Goal: Transaction & Acquisition: Book appointment/travel/reservation

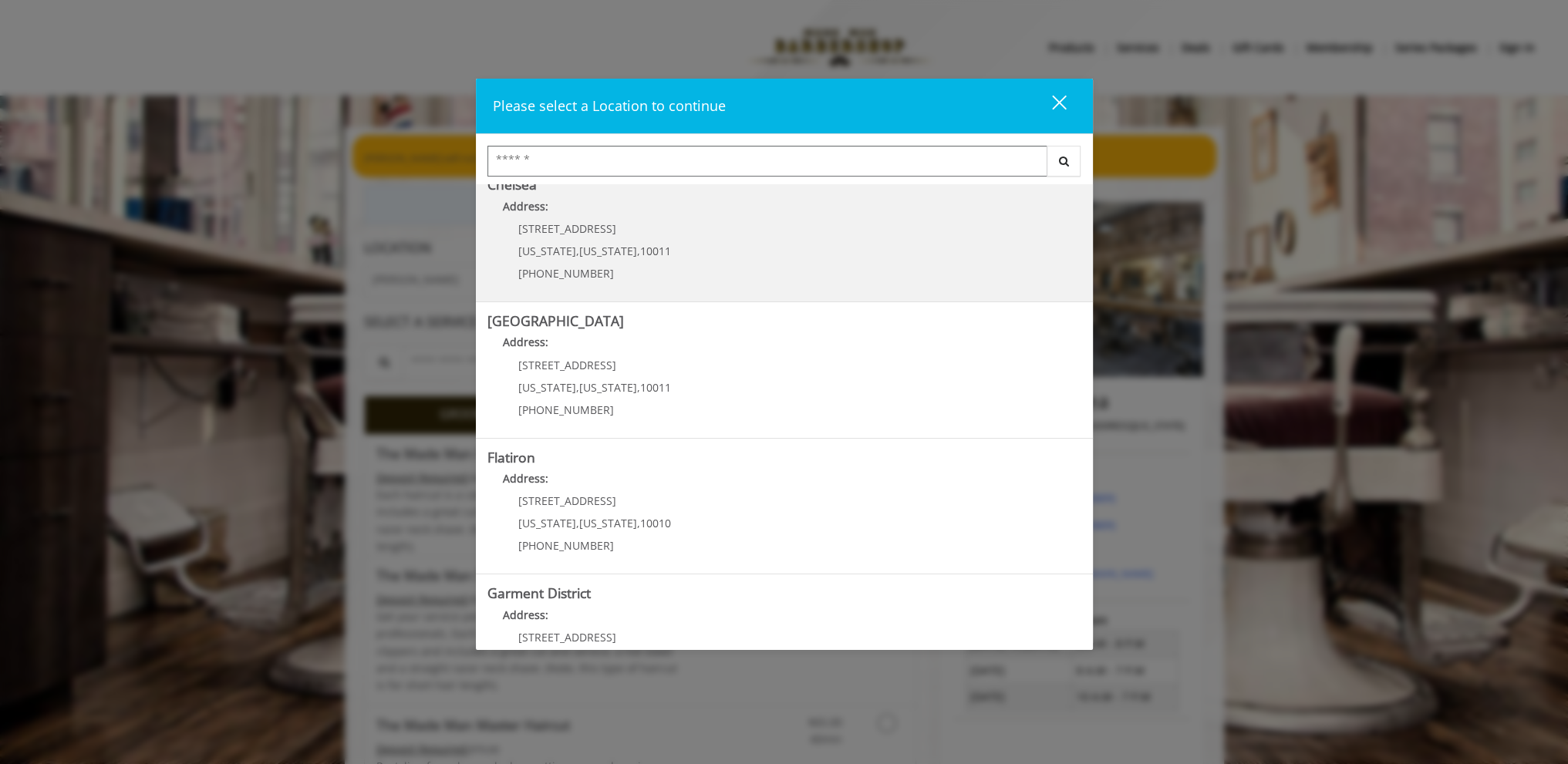
scroll to position [222, 0]
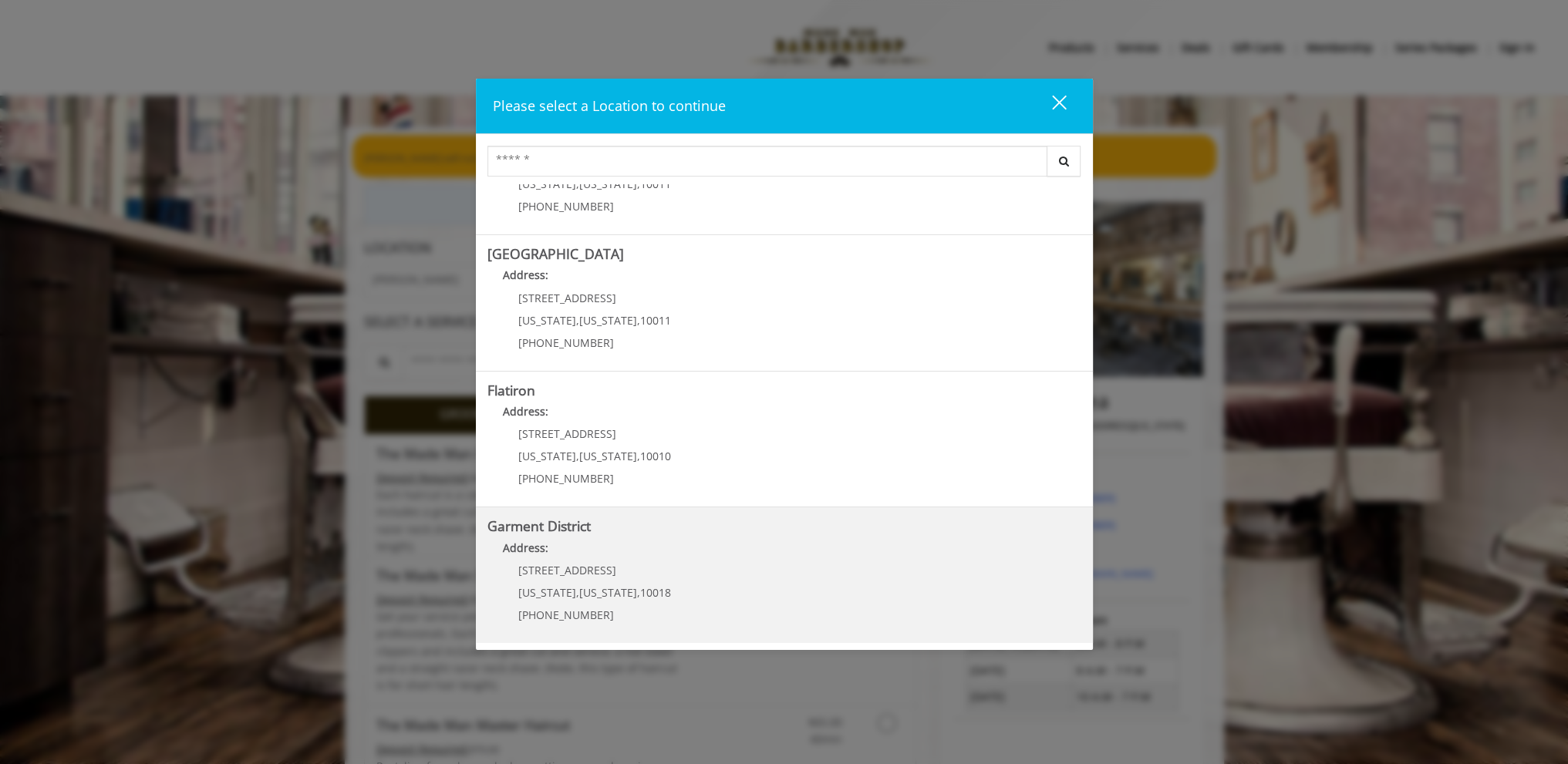
click at [540, 585] on span "[US_STATE]" at bounding box center [547, 593] width 58 height 15
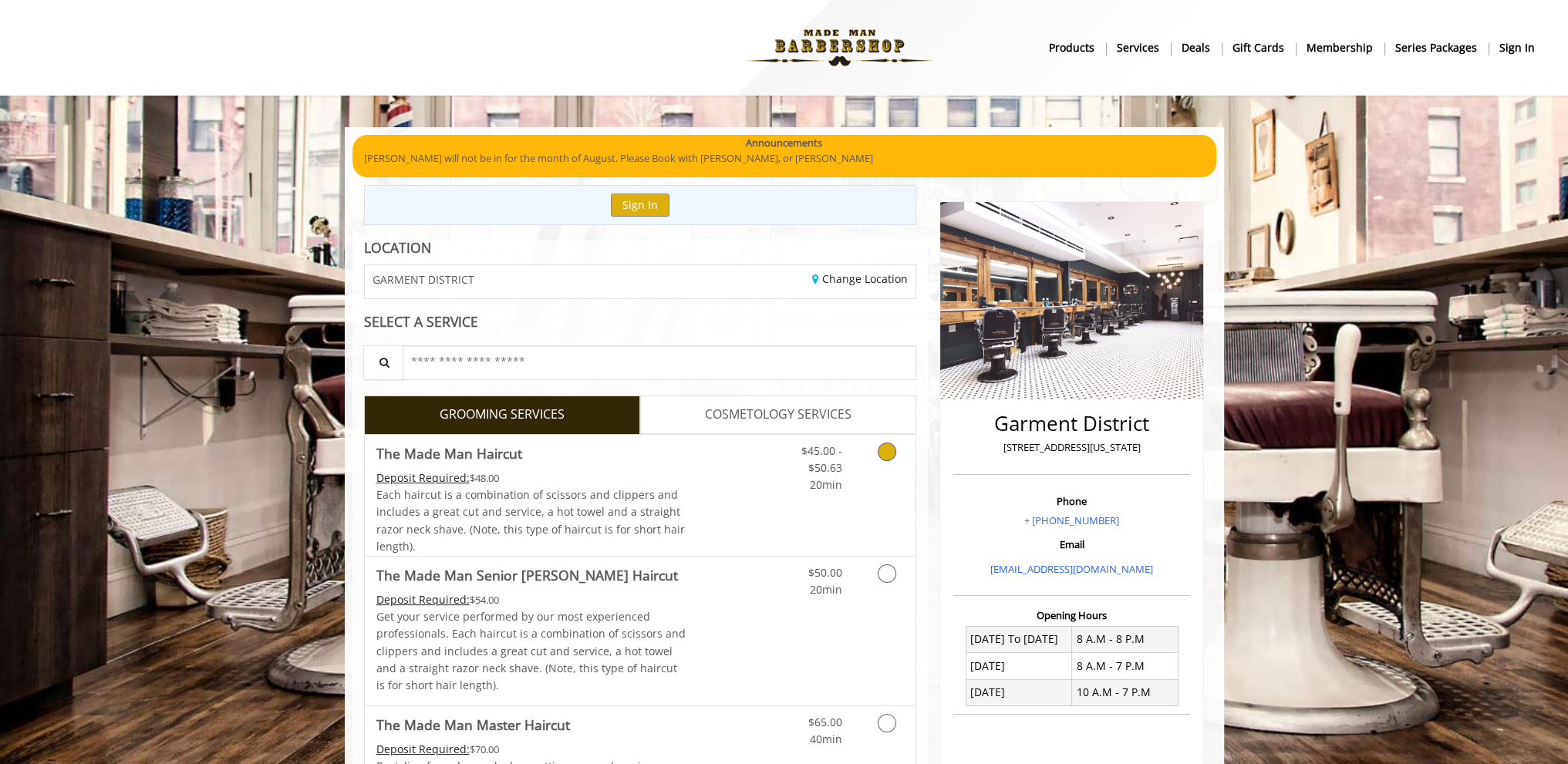
click at [893, 444] on icon "Grooming services" at bounding box center [887, 452] width 19 height 19
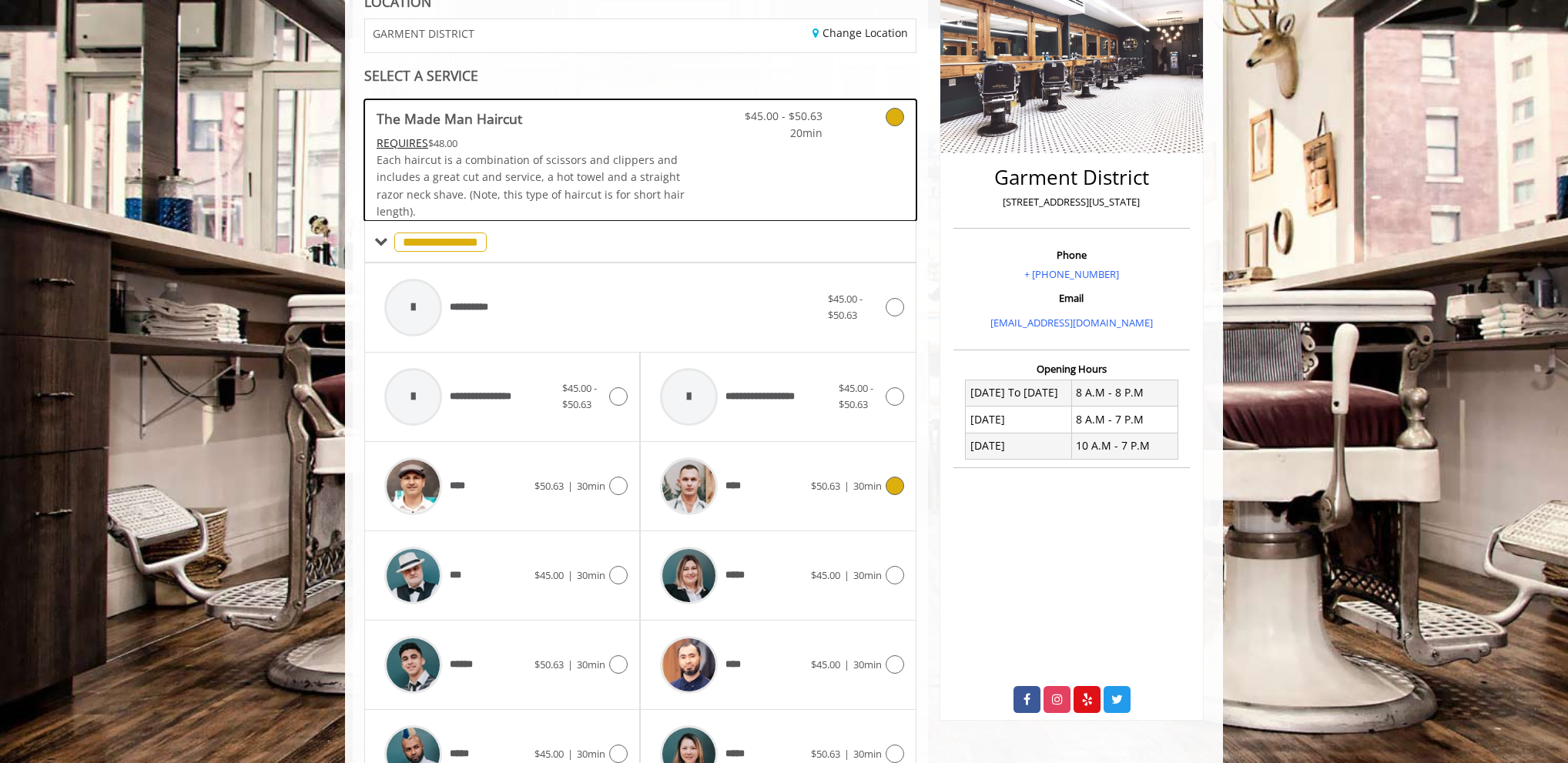
scroll to position [465, 0]
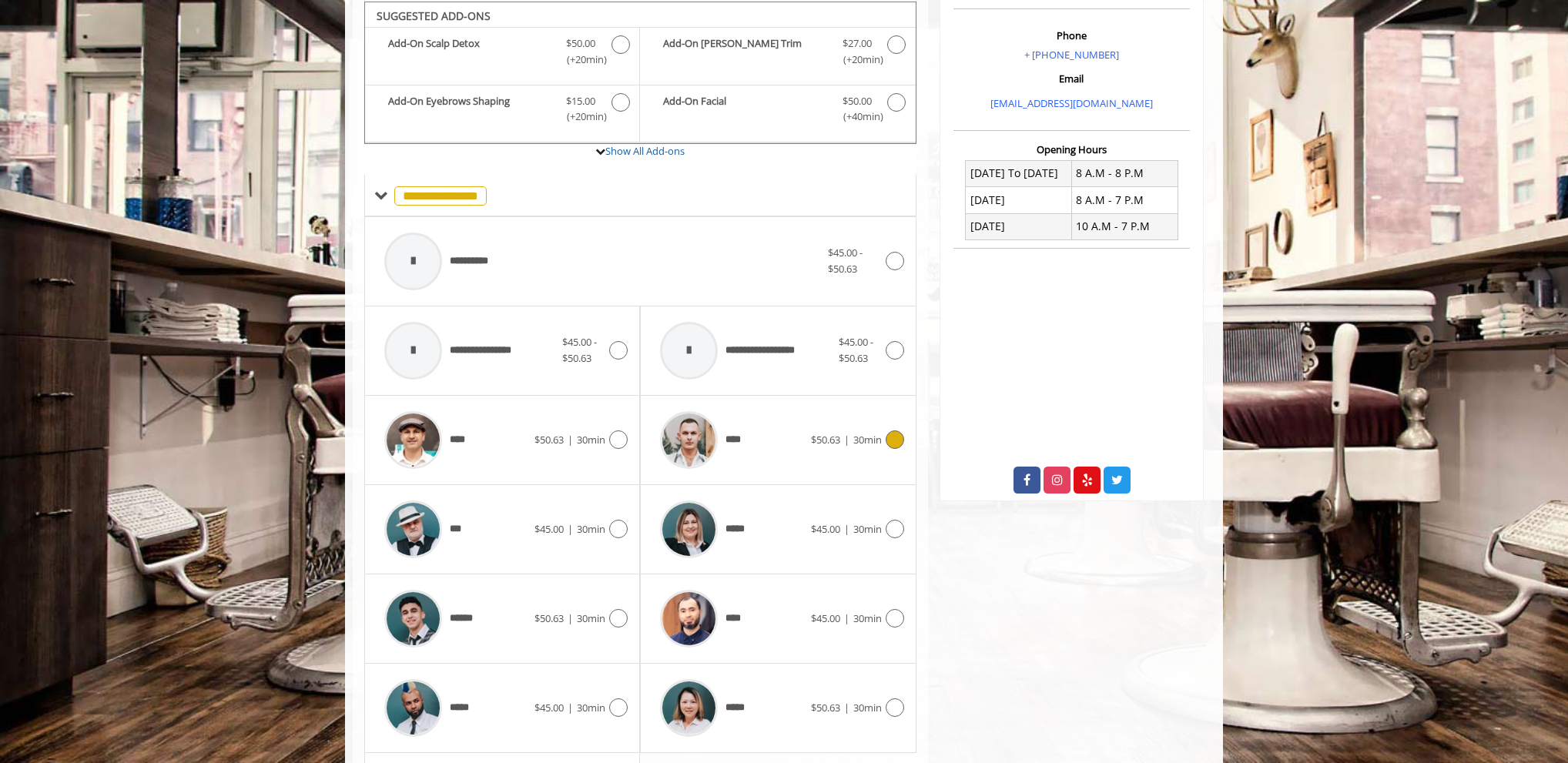
click at [827, 437] on span "$50.63" at bounding box center [825, 439] width 29 height 14
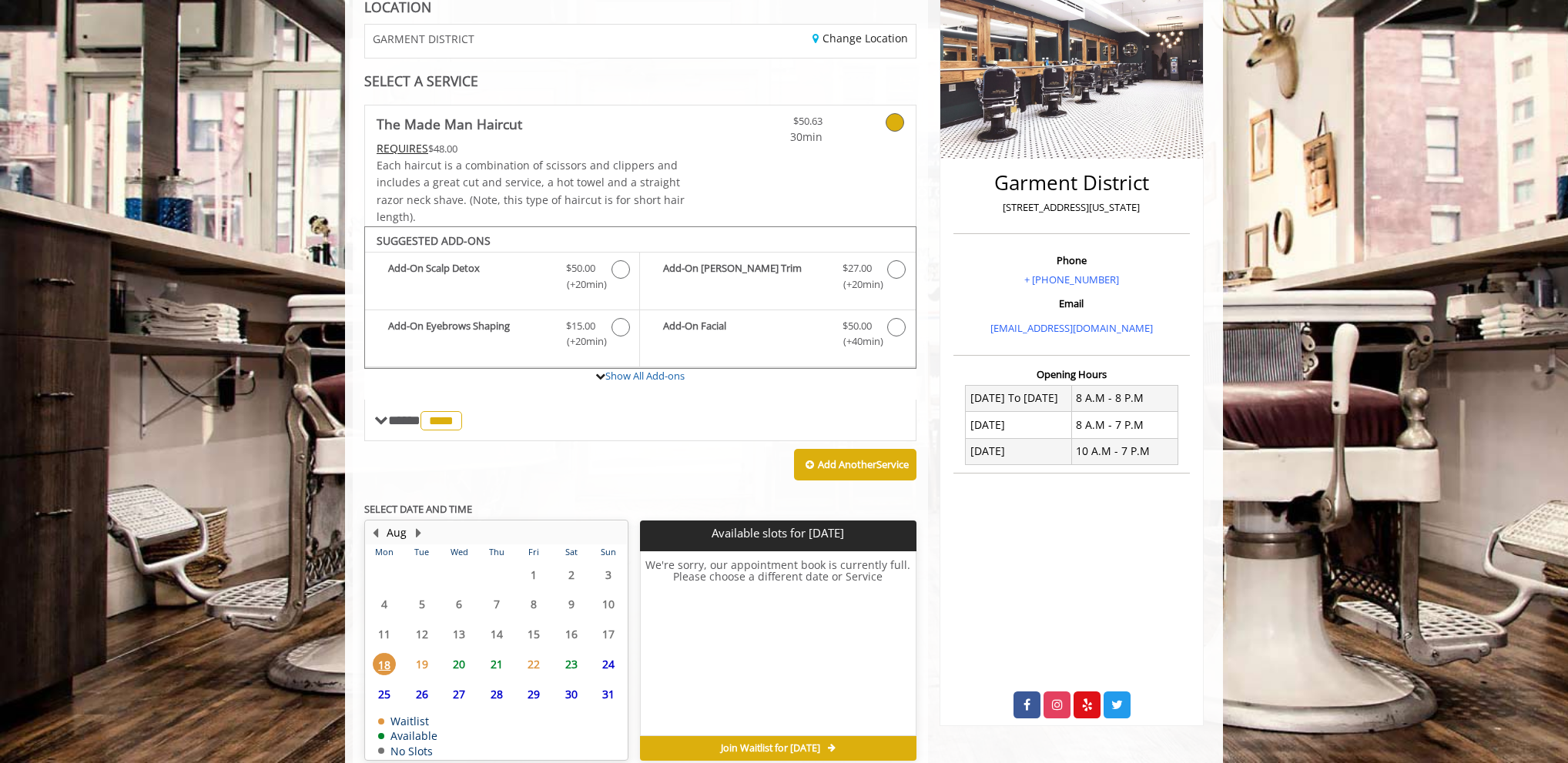
scroll to position [311, 0]
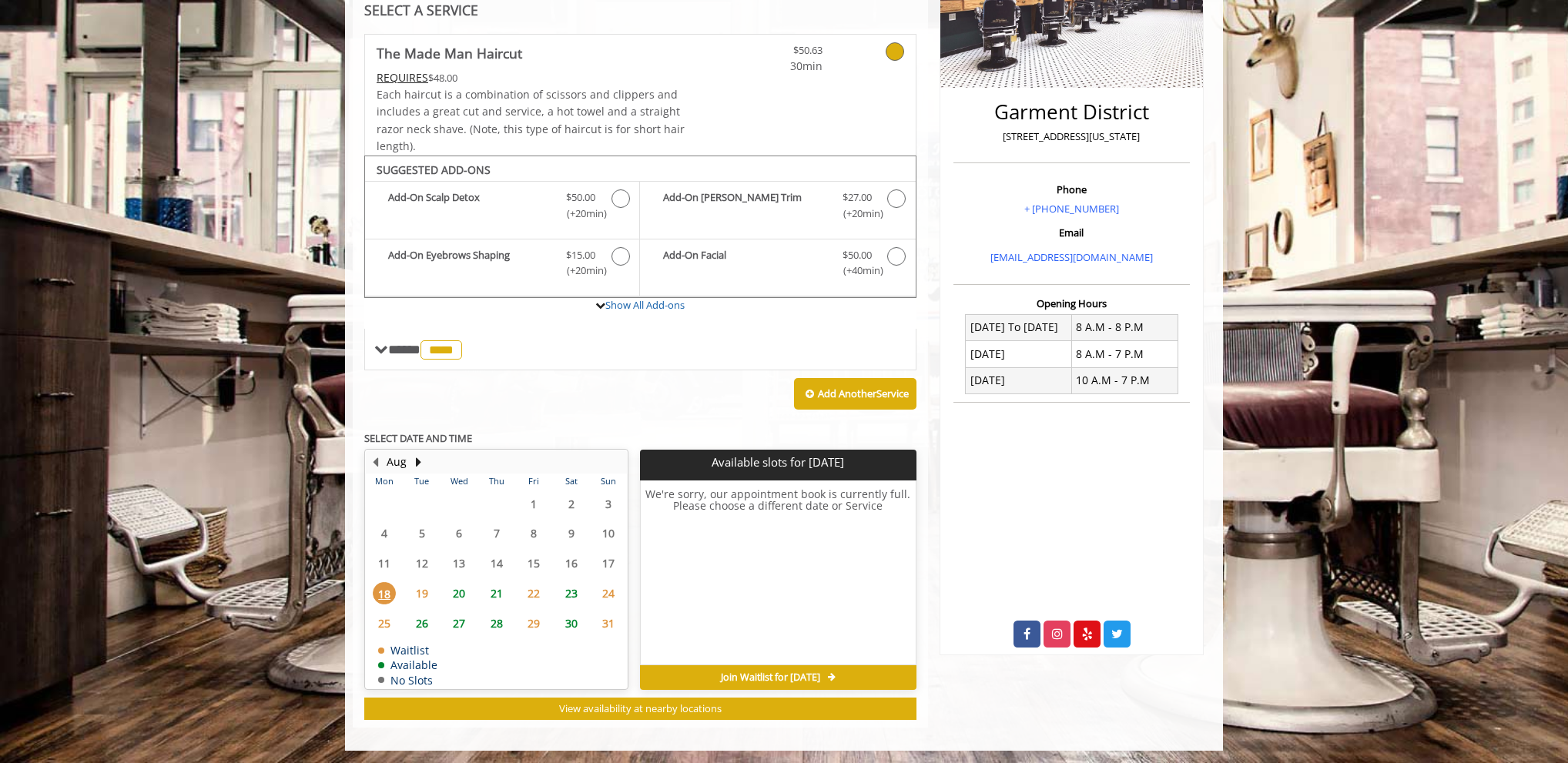
click at [499, 587] on span "21" at bounding box center [497, 593] width 23 height 22
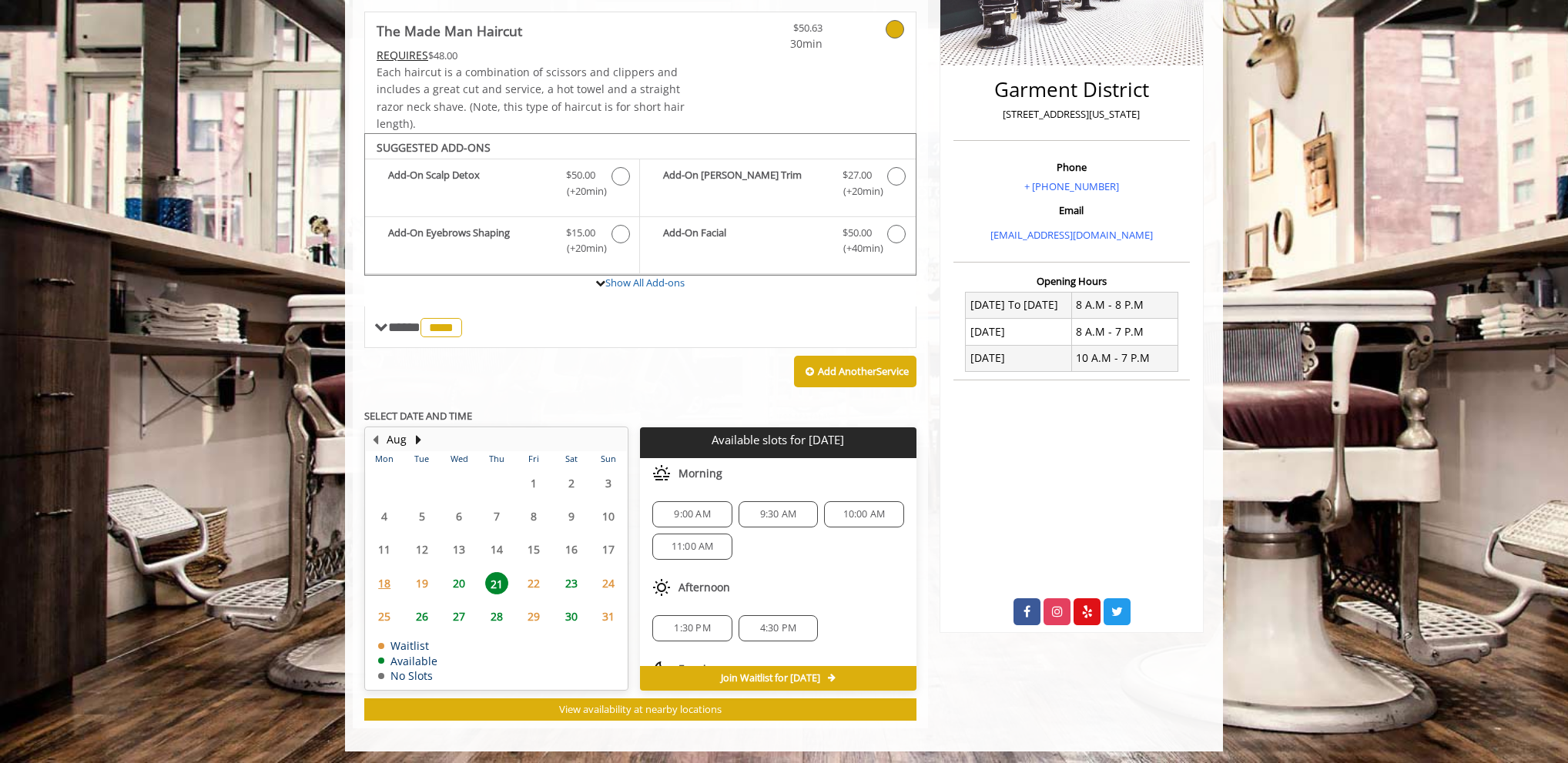
scroll to position [68, 0]
click at [459, 580] on span "20" at bounding box center [459, 584] width 23 height 22
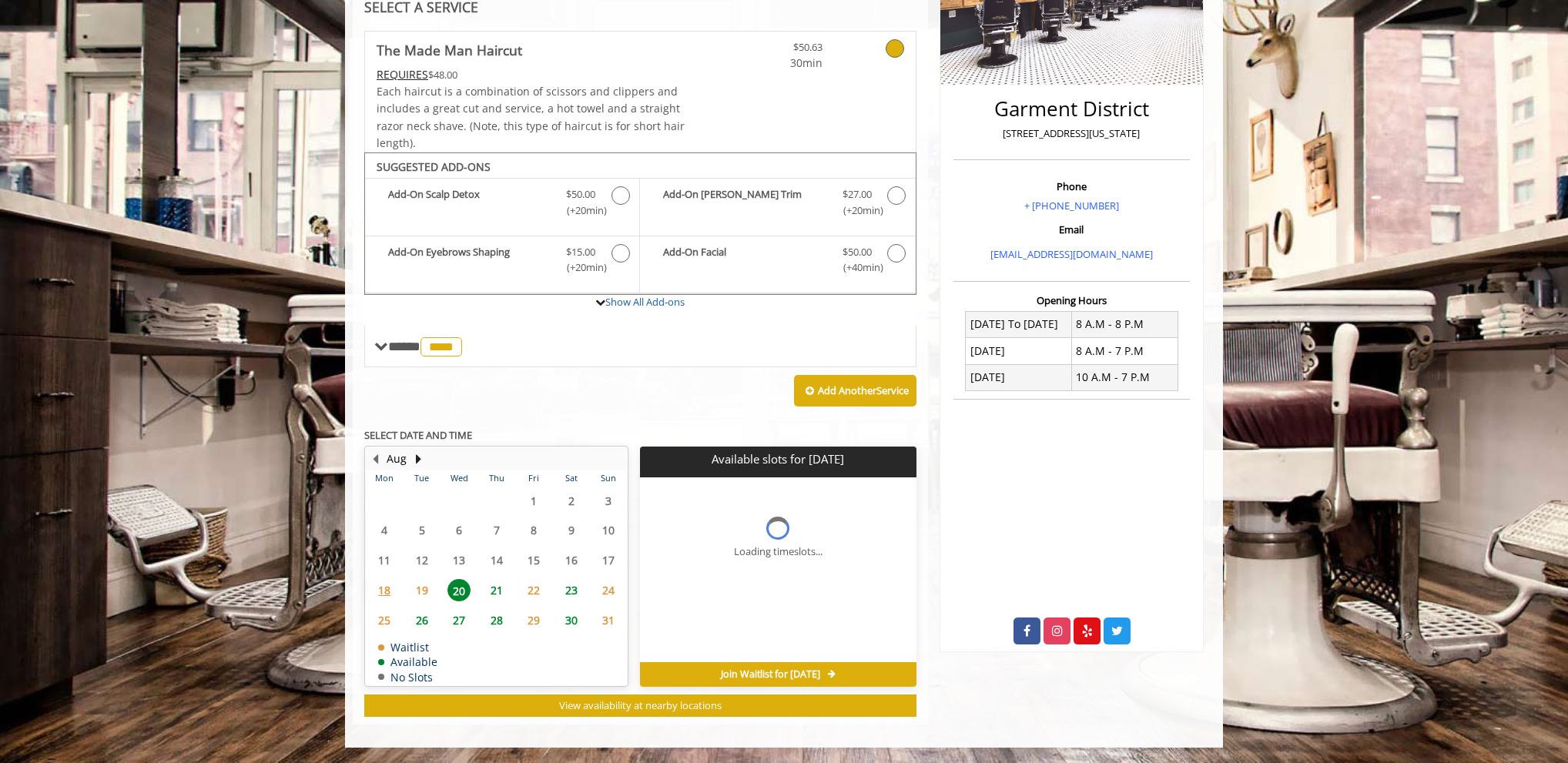
scroll to position [0, 0]
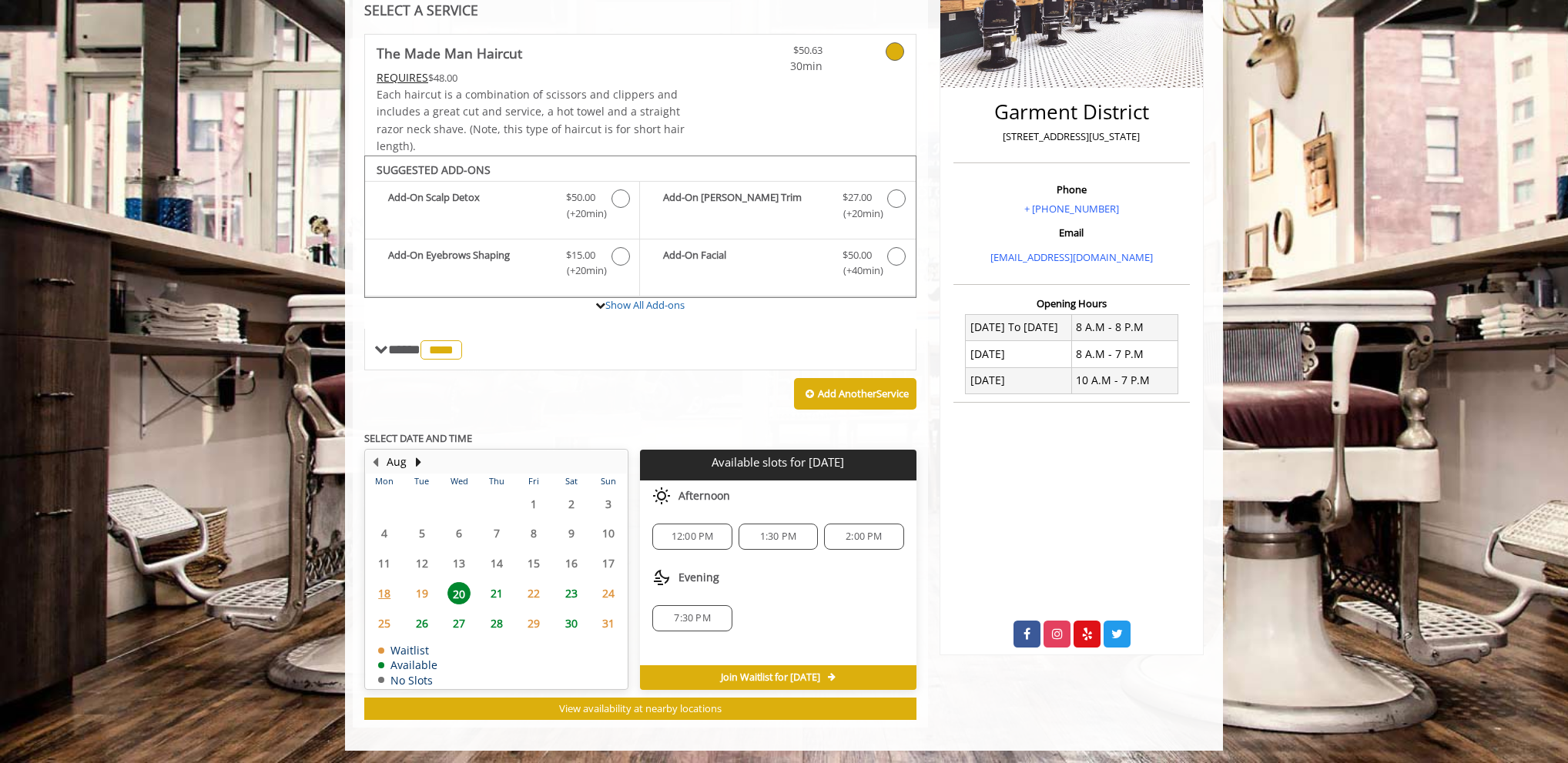
click at [424, 621] on span "26" at bounding box center [422, 624] width 23 height 22
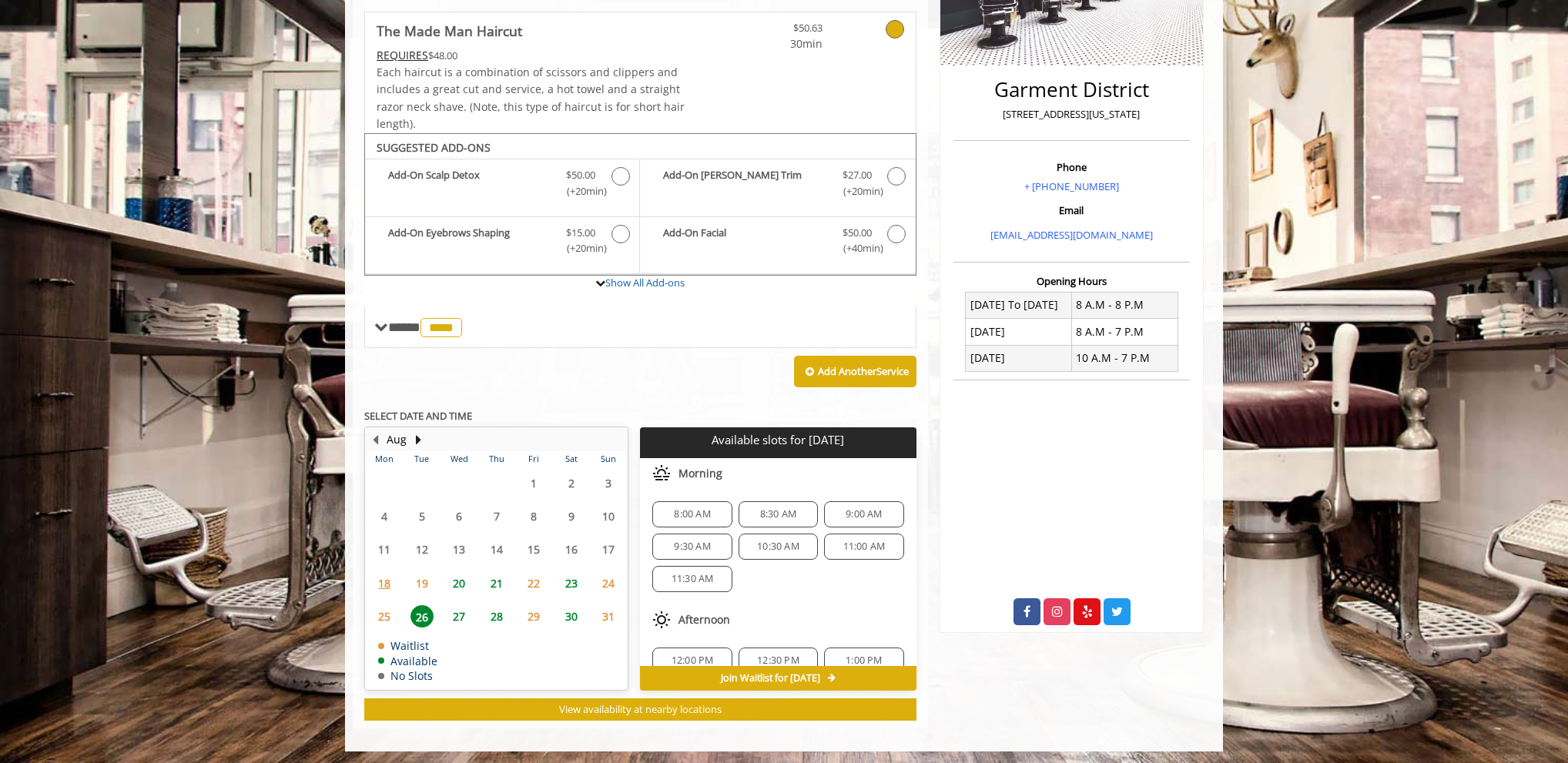
scroll to position [82, 0]
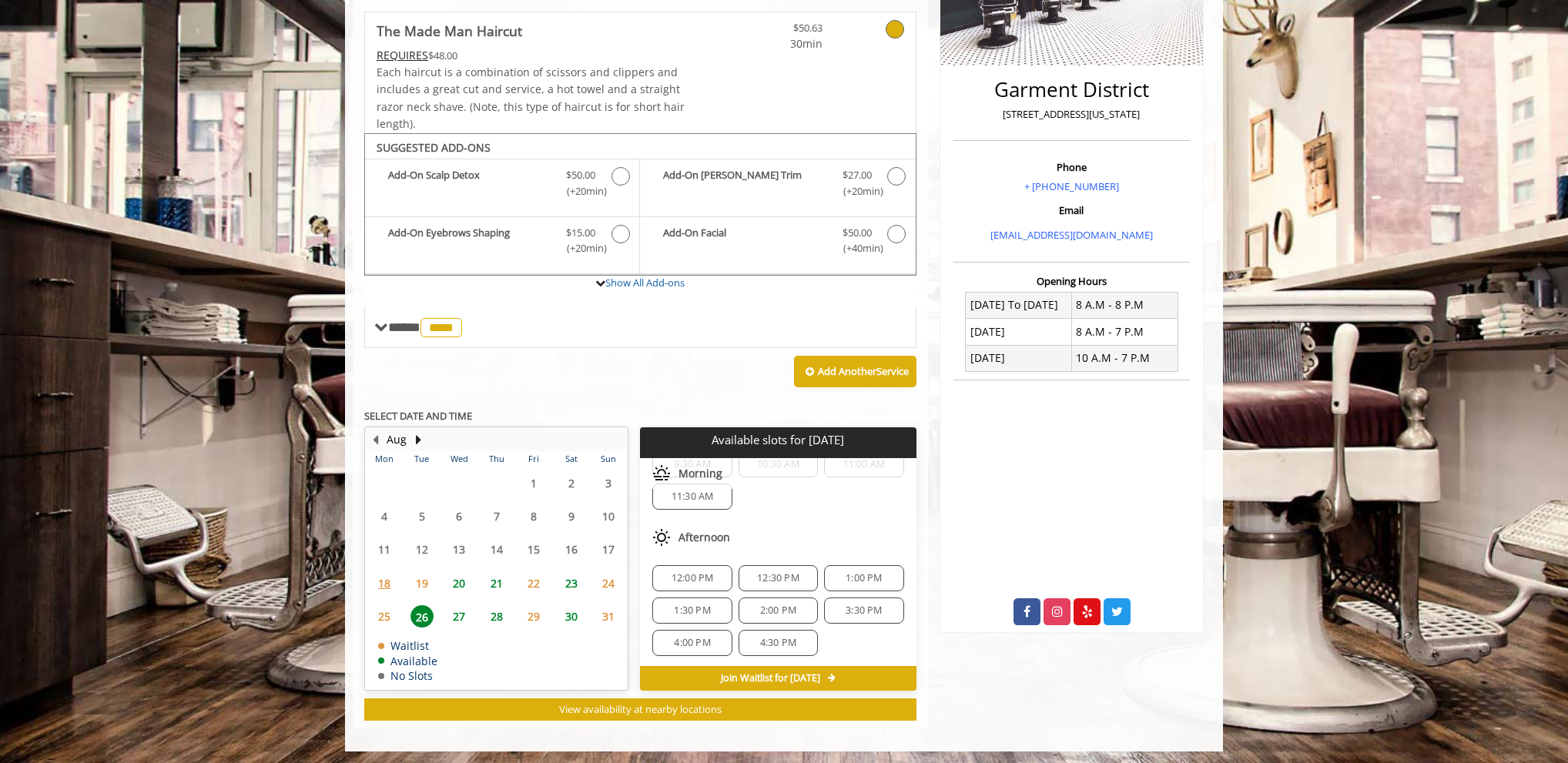
click at [461, 610] on span "27" at bounding box center [459, 616] width 23 height 22
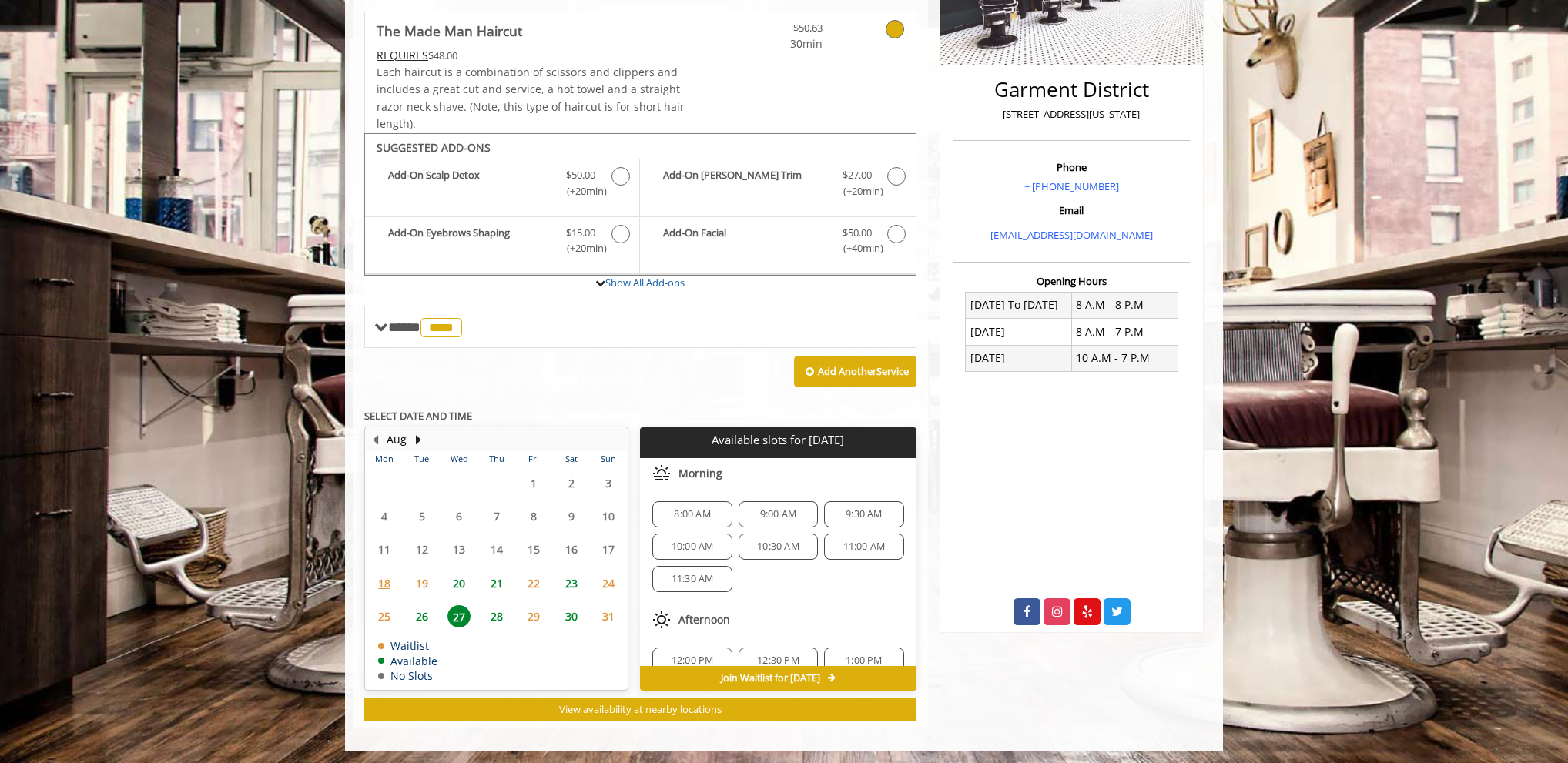
scroll to position [195, 0]
click at [502, 609] on span "28" at bounding box center [497, 616] width 23 height 22
click at [501, 581] on span "21" at bounding box center [497, 584] width 23 height 22
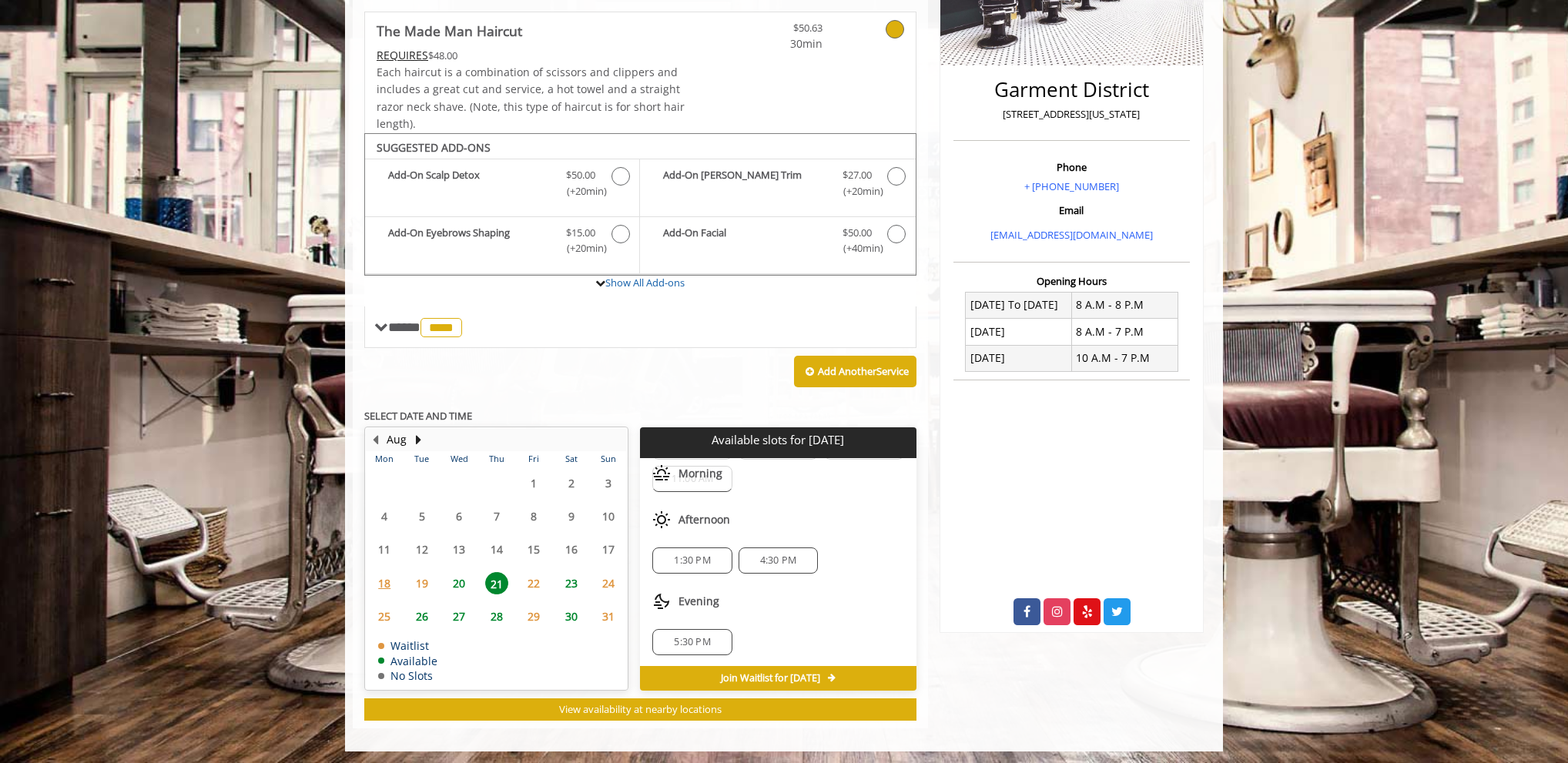
click at [462, 578] on span "20" at bounding box center [459, 584] width 23 height 22
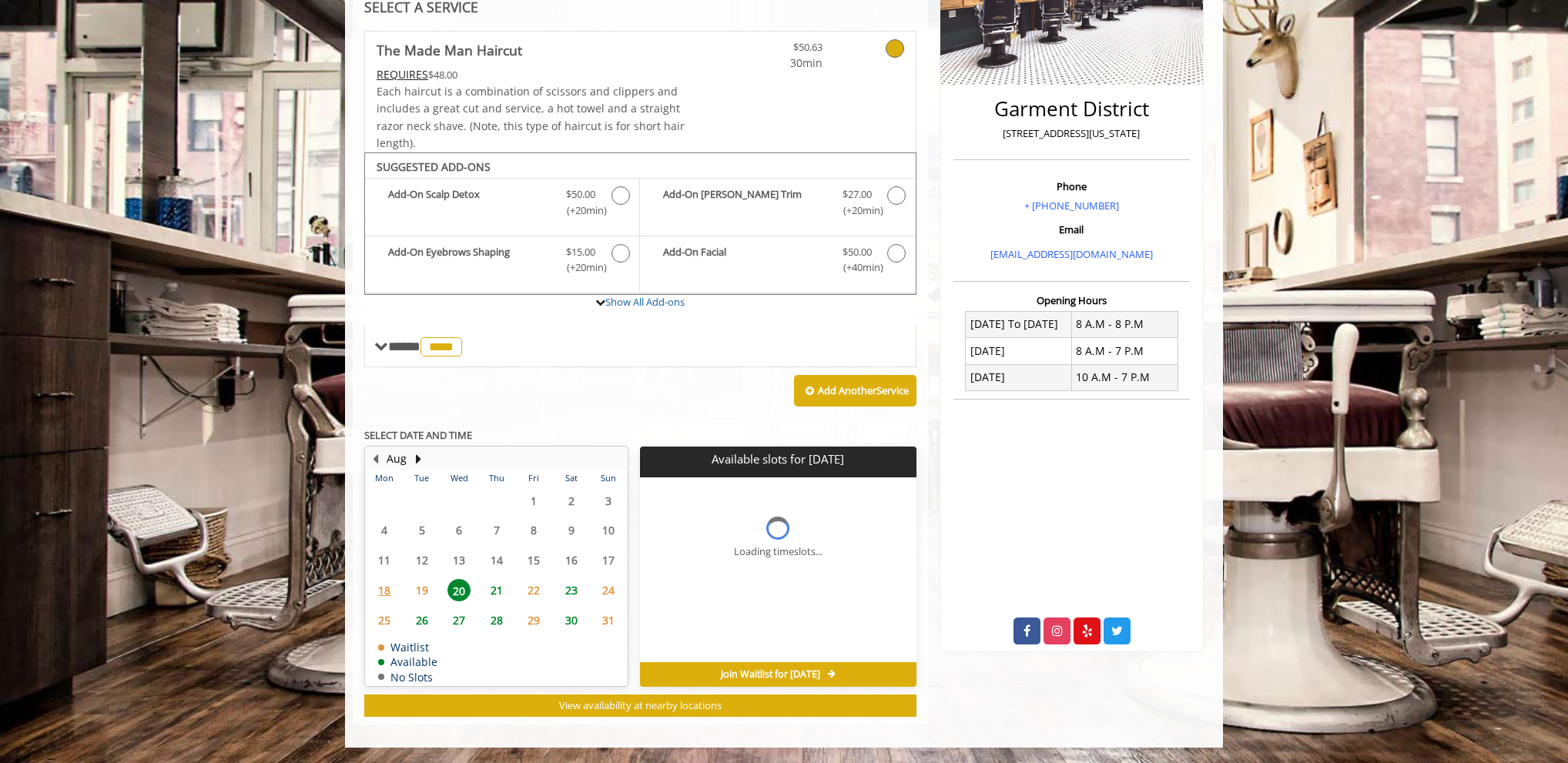
scroll to position [0, 0]
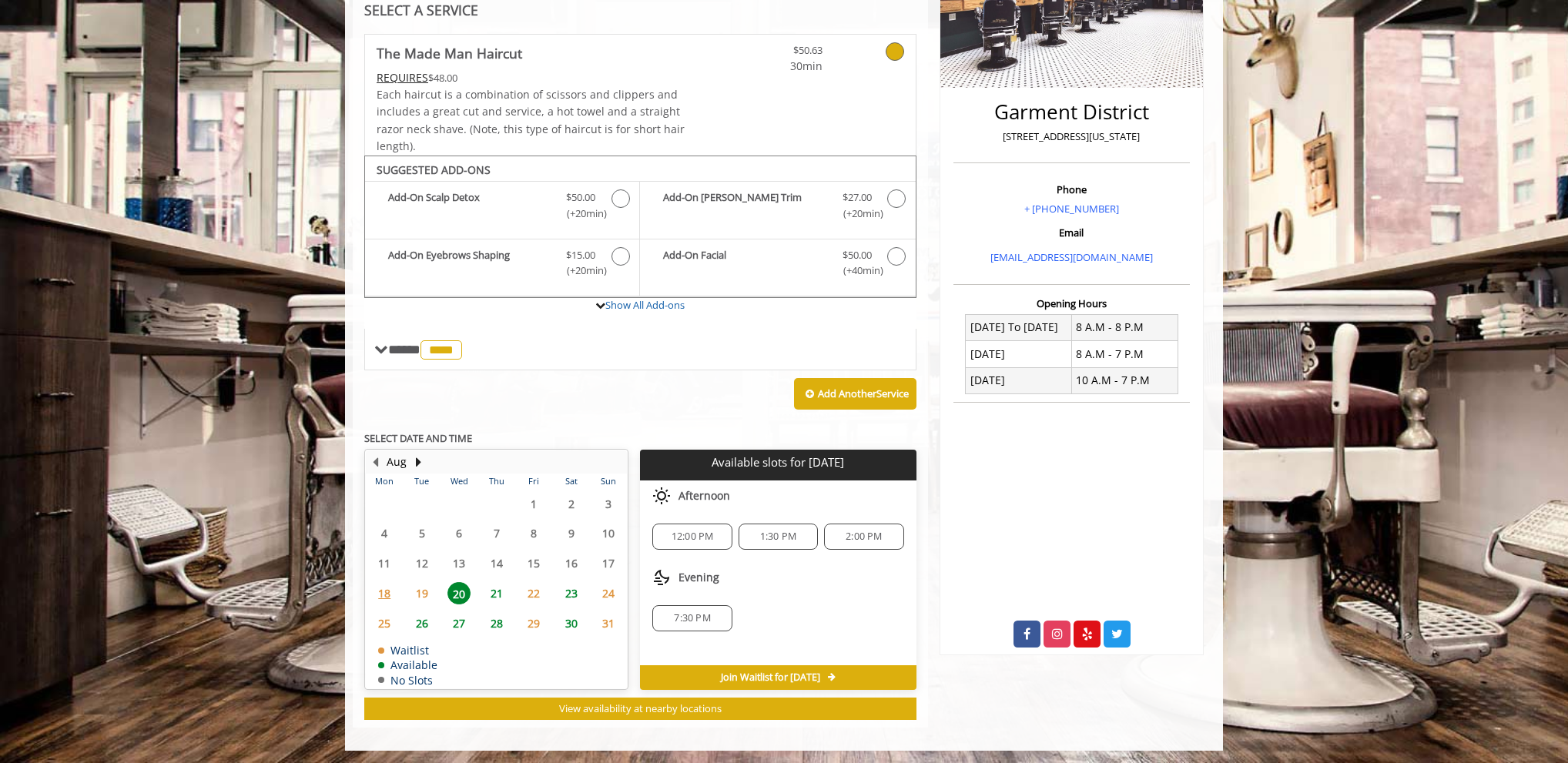
click at [500, 588] on span "21" at bounding box center [497, 593] width 23 height 22
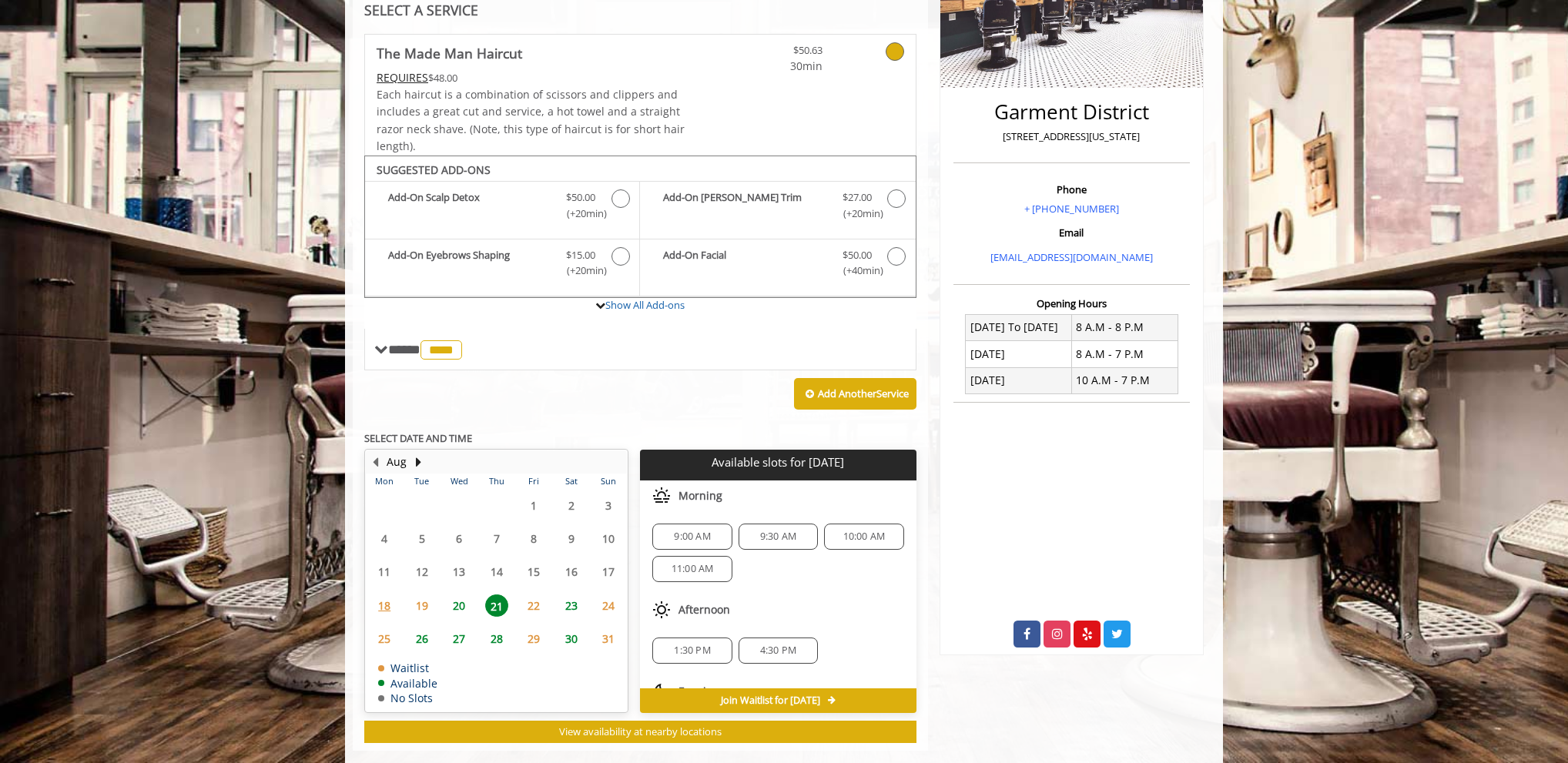
scroll to position [68, 0]
click at [690, 662] on span "5:30 PM" at bounding box center [692, 664] width 36 height 12
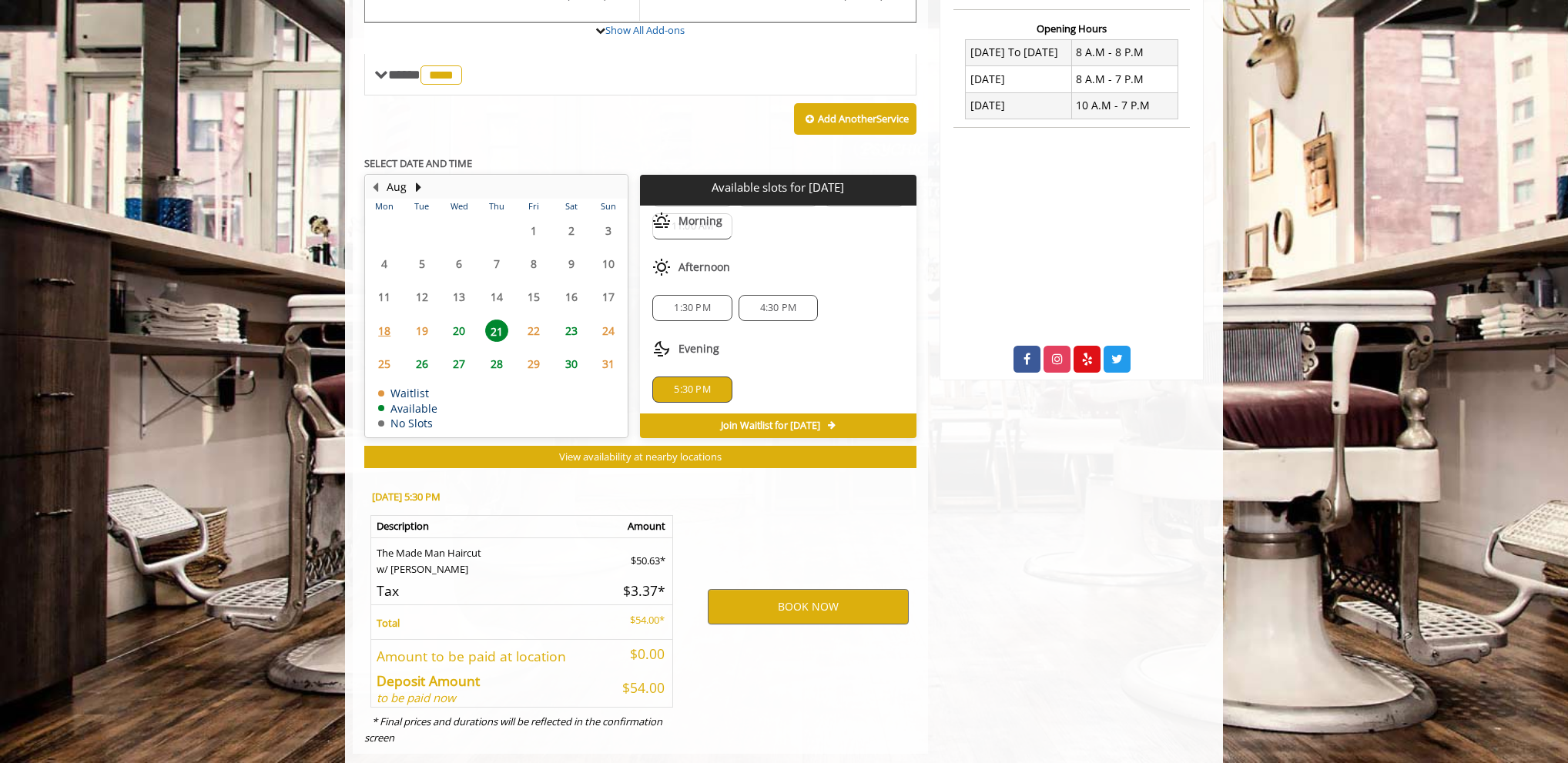
scroll to position [612, 0]
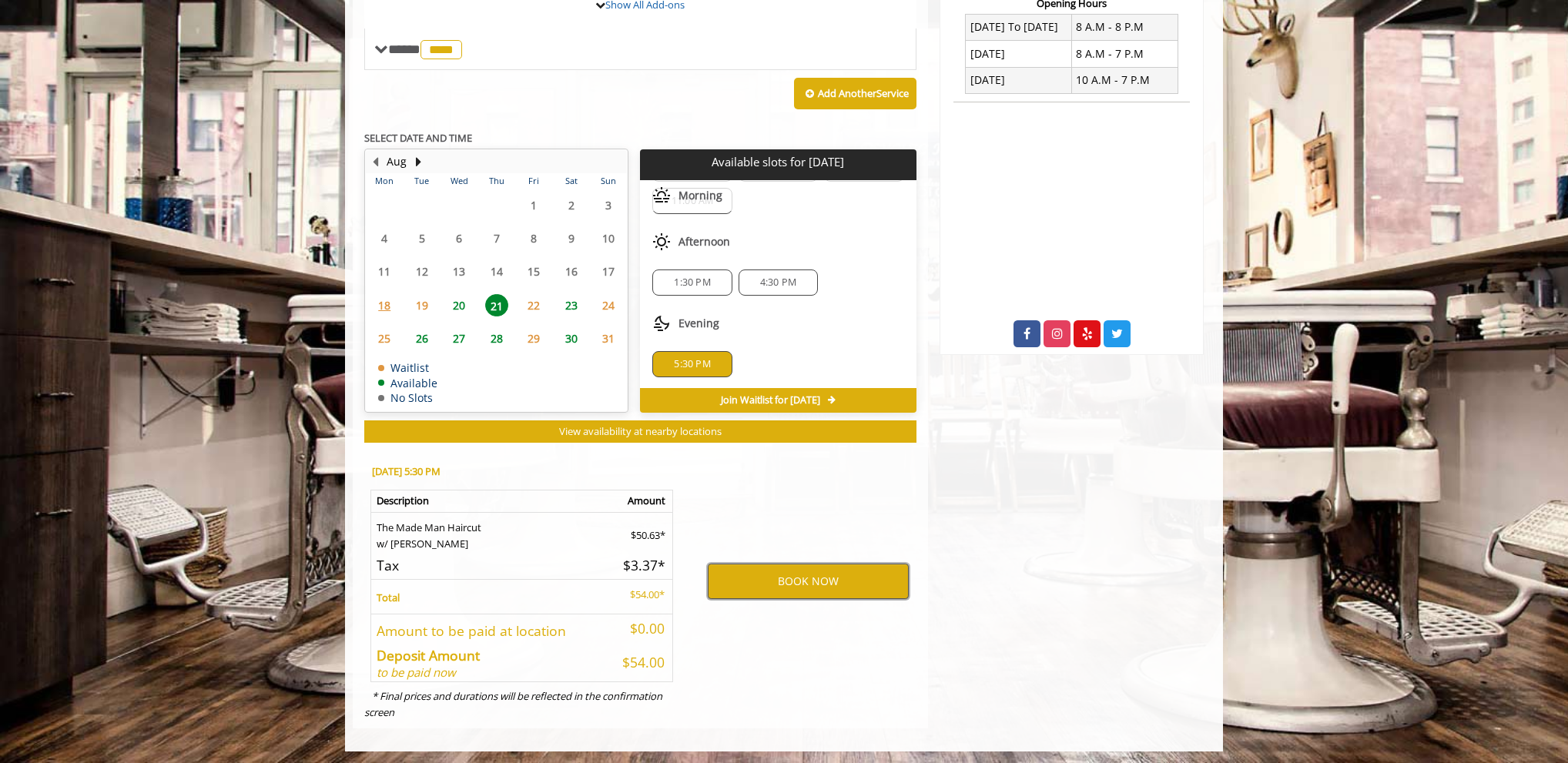
click at [774, 583] on button "BOOK NOW" at bounding box center [808, 582] width 201 height 35
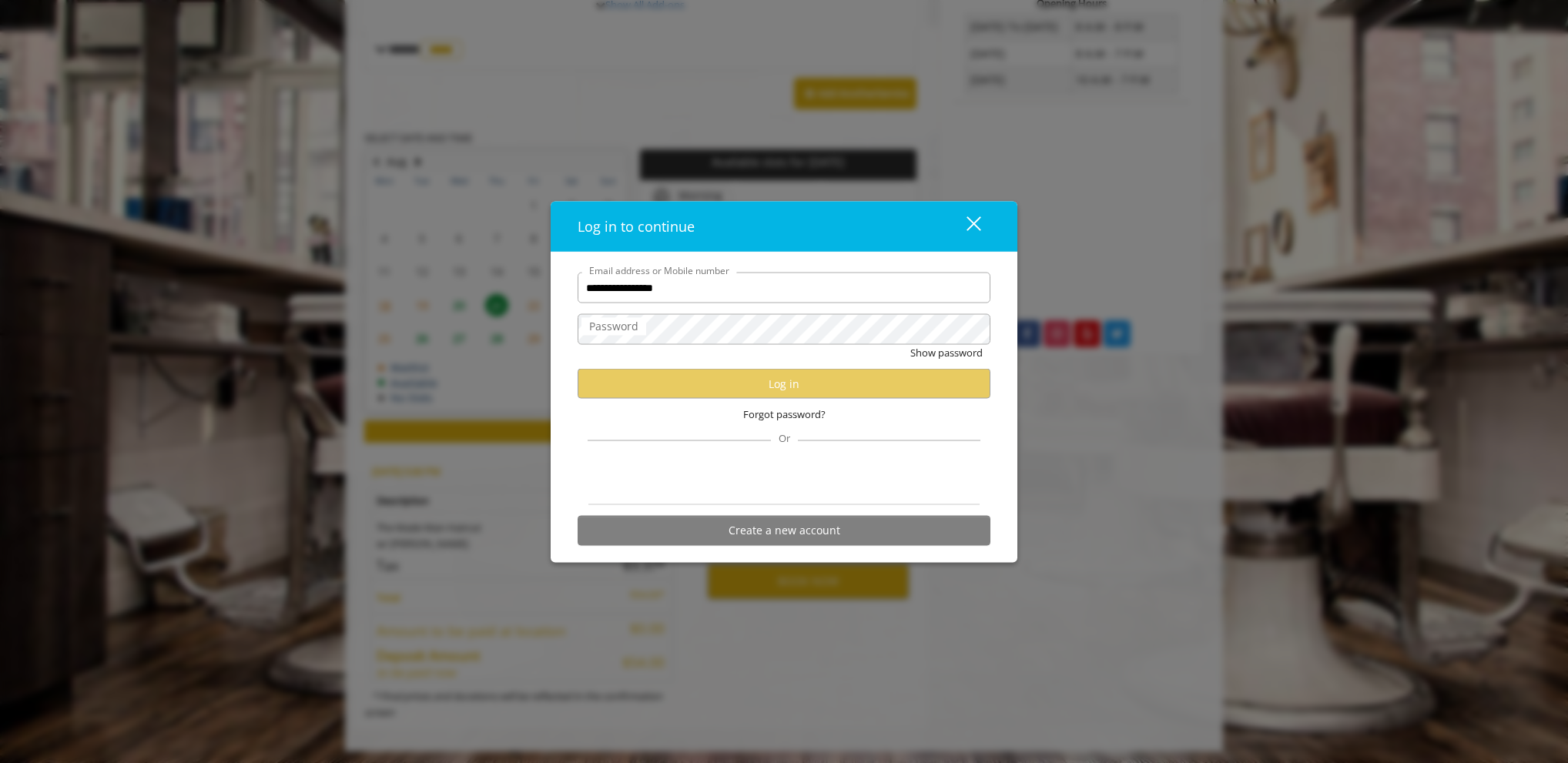
type input "**********"
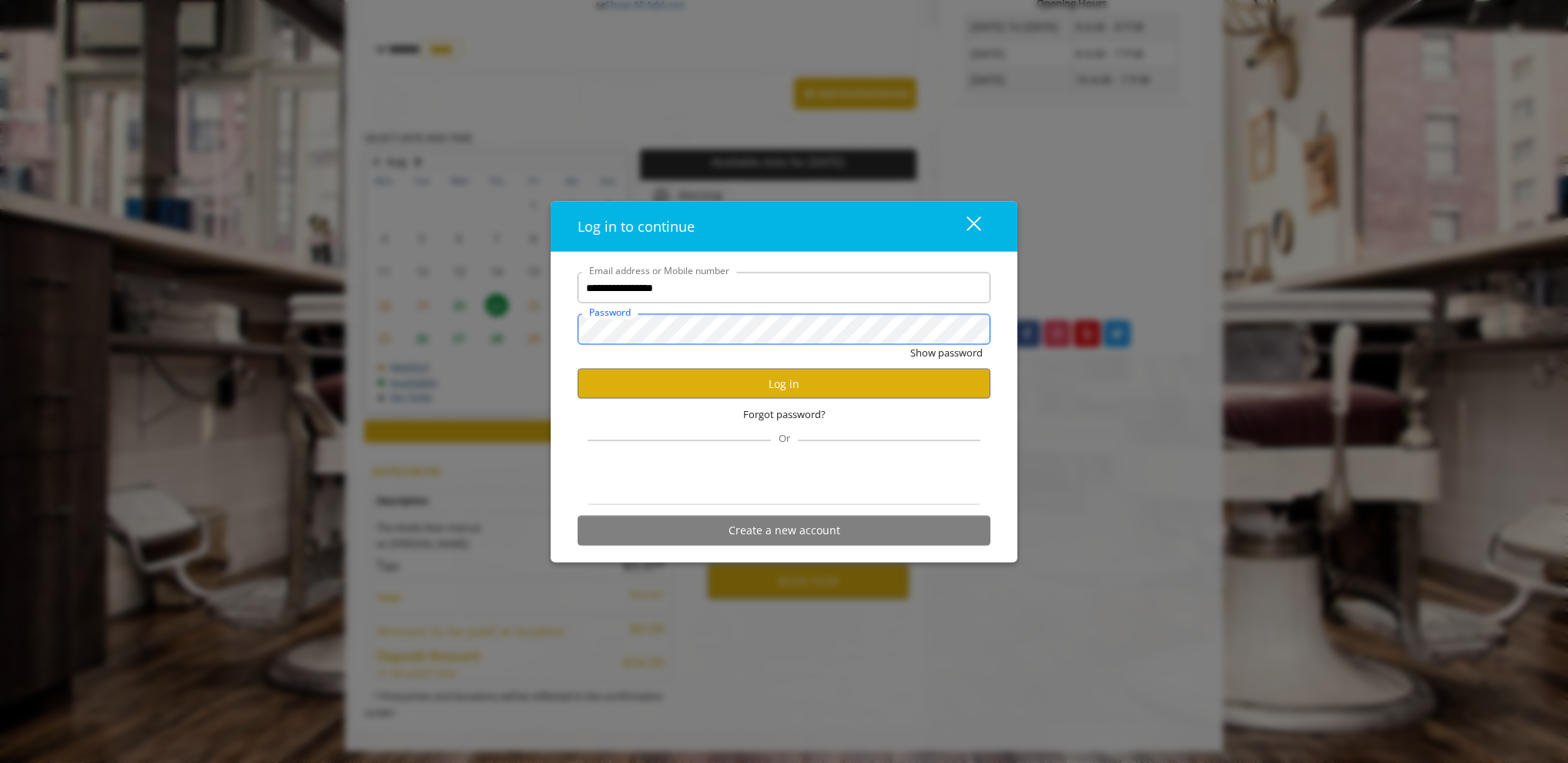
click at [911, 345] on button "Show password" at bounding box center [947, 352] width 73 height 16
click at [697, 370] on button "Log in" at bounding box center [784, 384] width 413 height 30
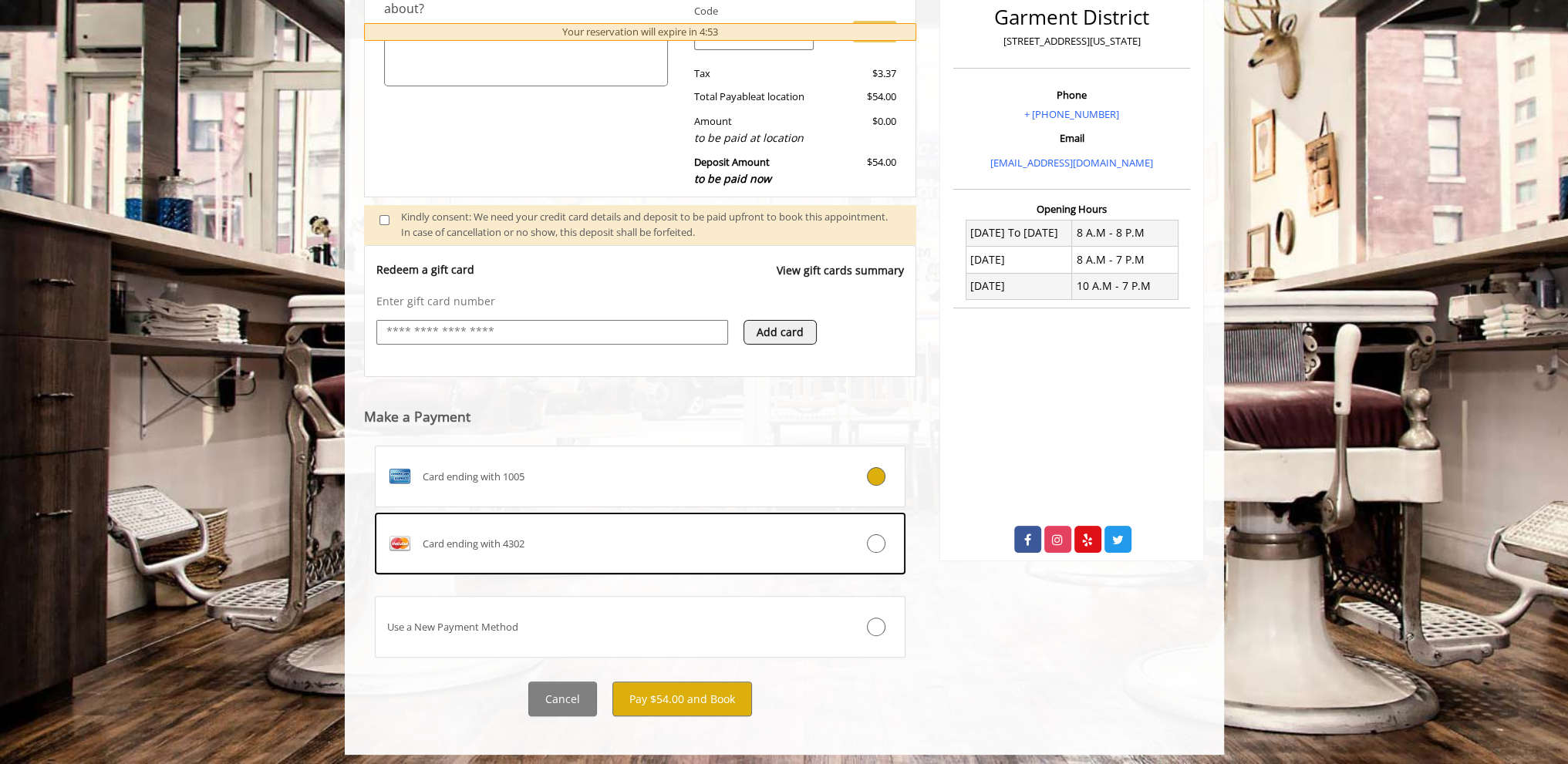
scroll to position [411, 0]
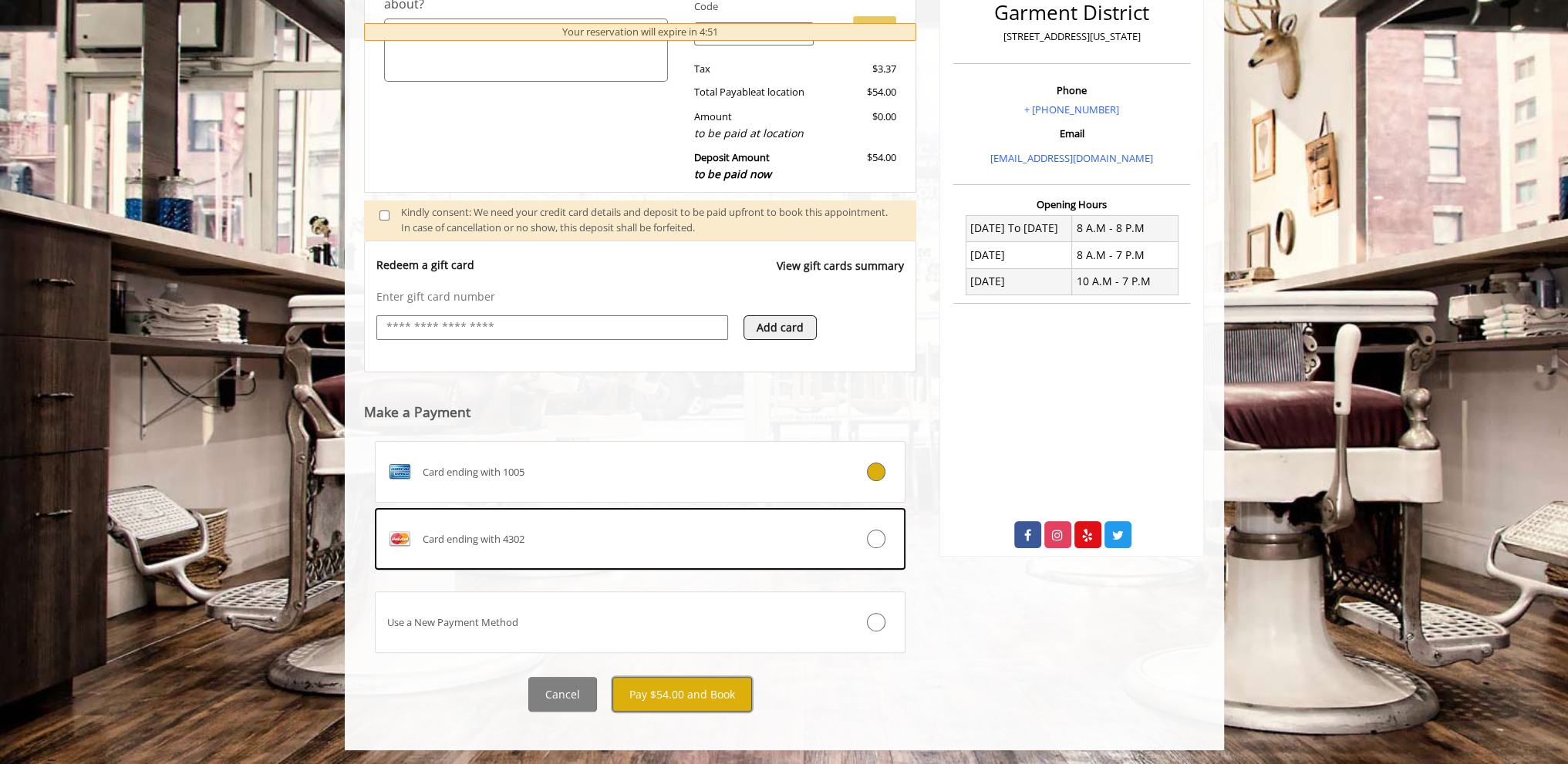
click at [711, 690] on button "Pay $54.00 and Book" at bounding box center [682, 694] width 139 height 35
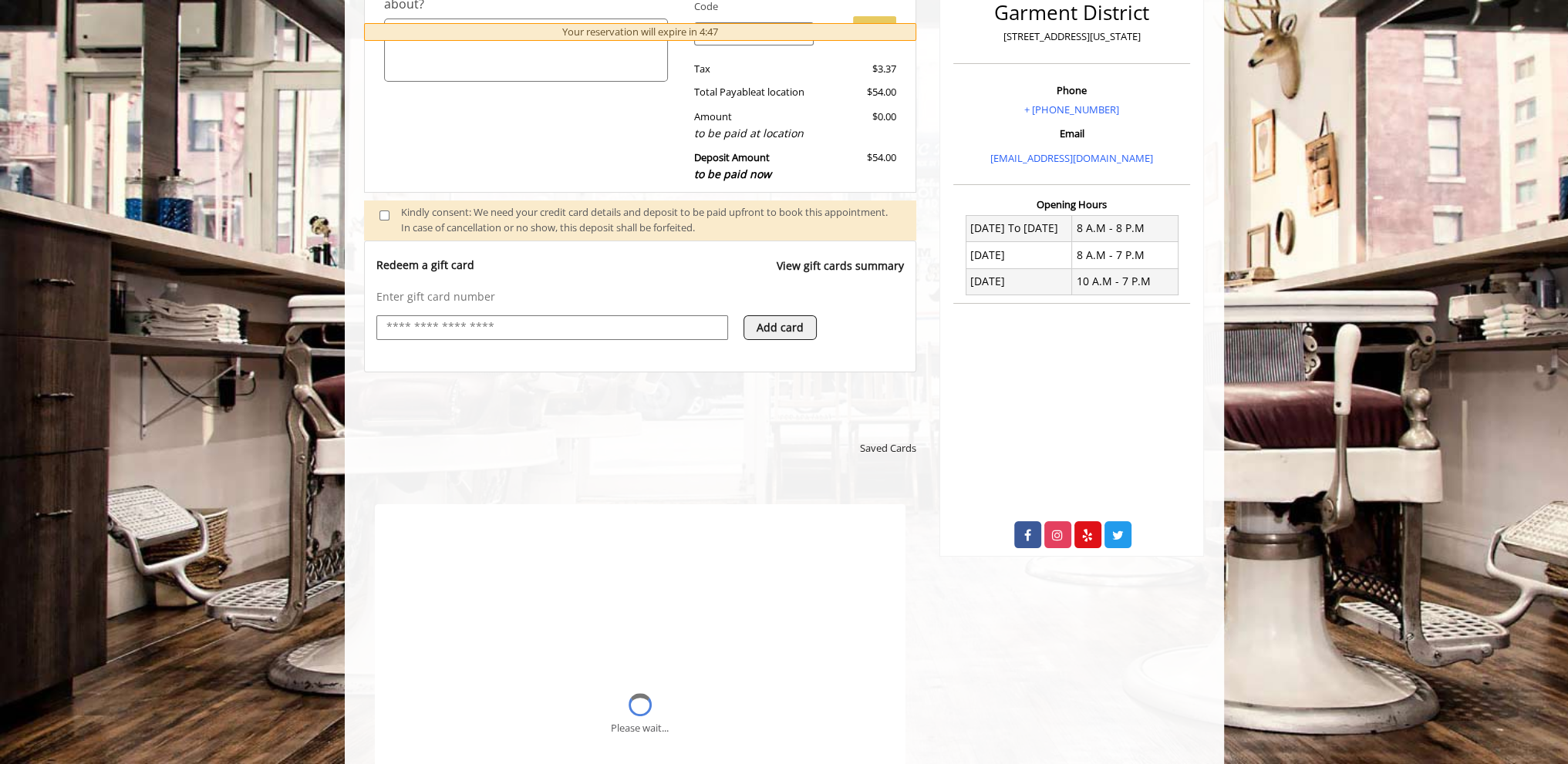
scroll to position [0, 0]
